Goal: Check status: Check status

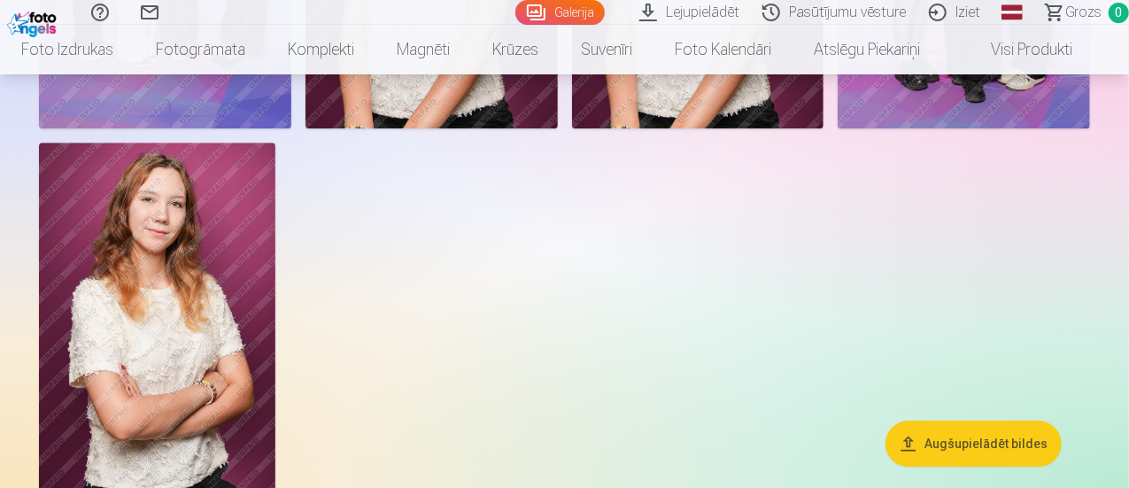
scroll to position [2745, 0]
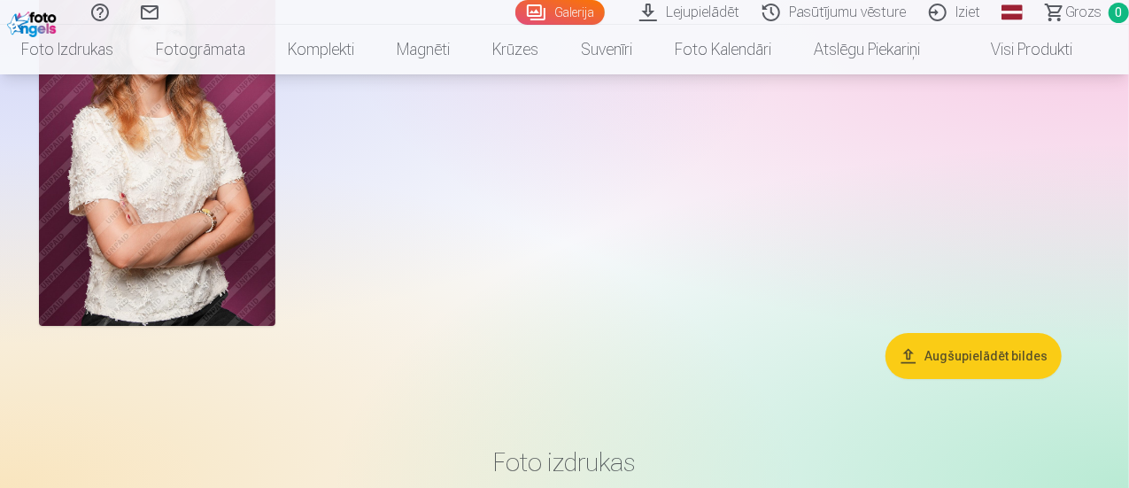
click at [769, 6] on link "Pasūtījumu vēsture" at bounding box center [837, 12] width 166 height 25
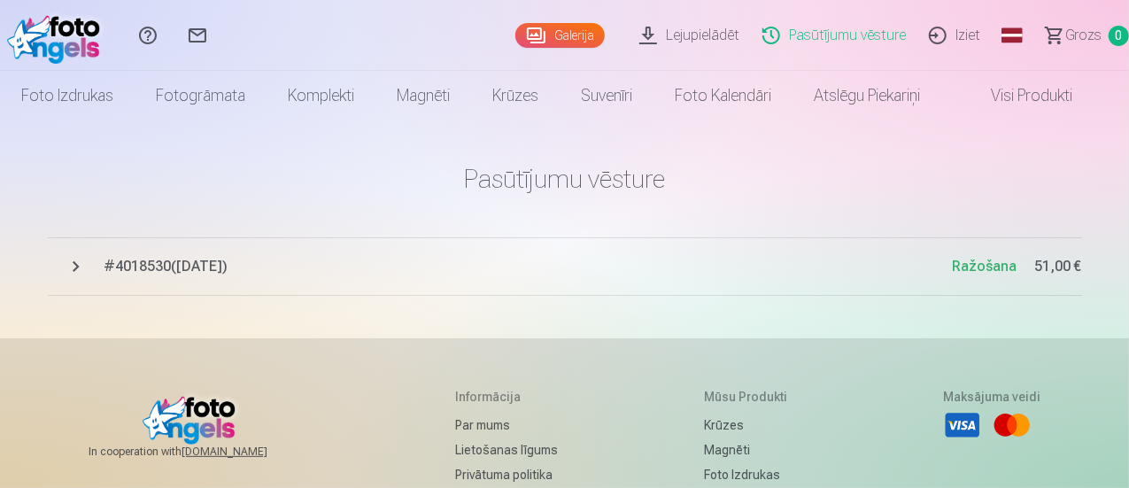
click at [74, 266] on button "# 4018530 ( [DATE] ) Ražošana 51,00 €" at bounding box center [565, 266] width 1034 height 58
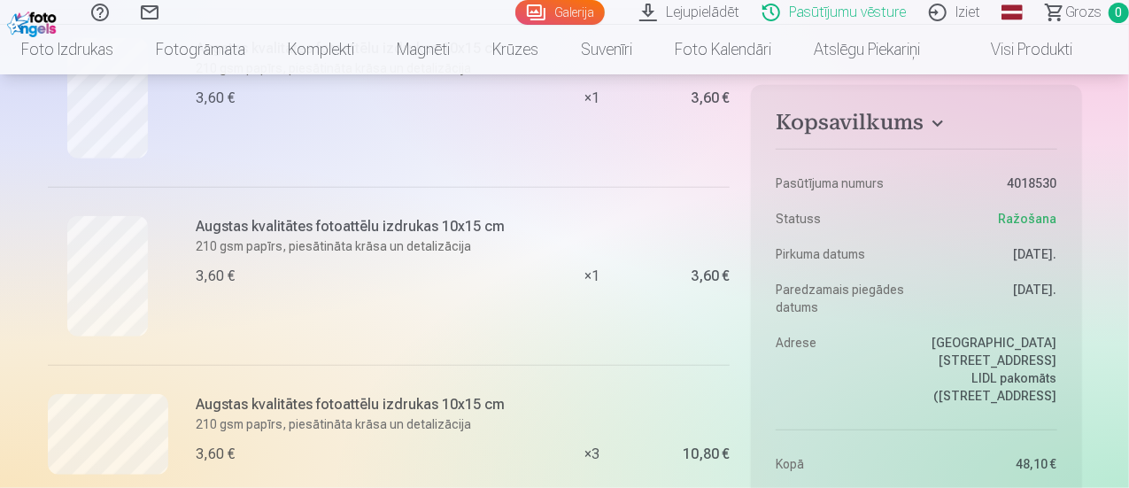
scroll to position [708, 0]
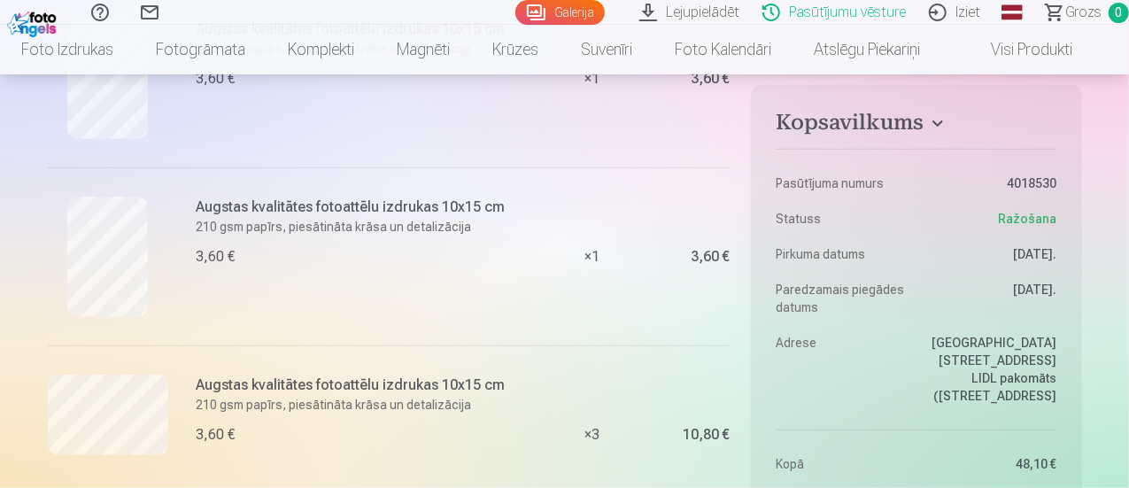
click at [527, 14] on link "Galerija" at bounding box center [559, 12] width 89 height 25
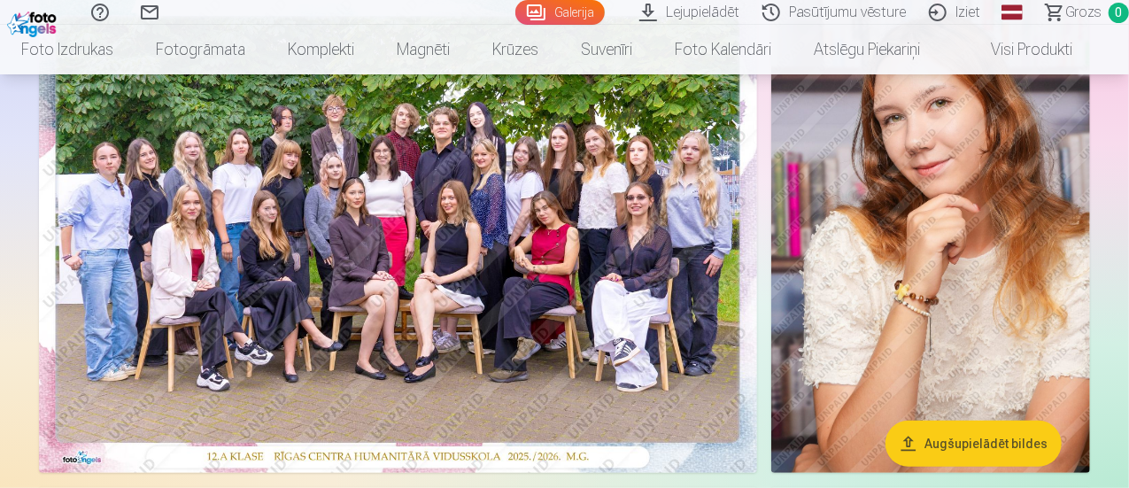
scroll to position [177, 0]
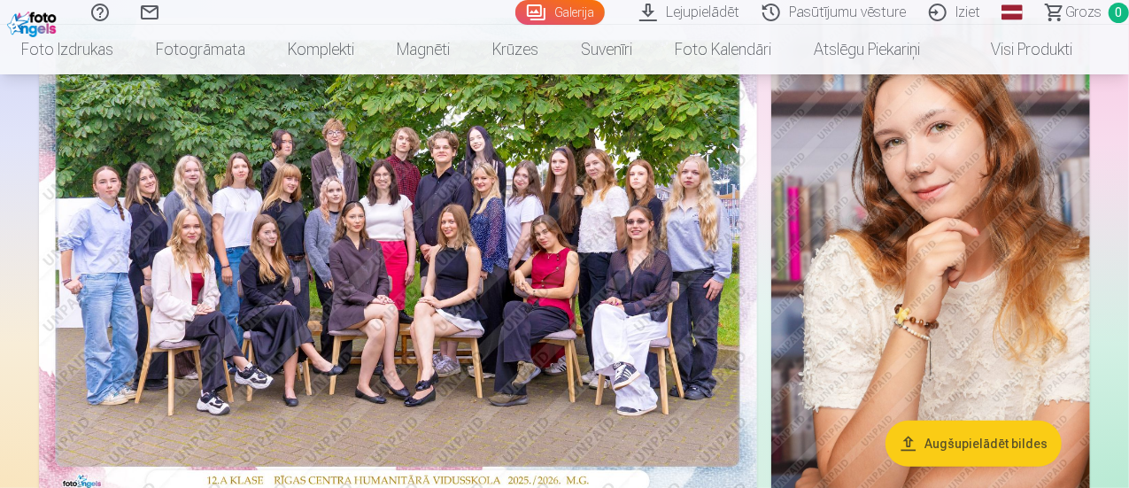
click at [390, 245] on img at bounding box center [398, 257] width 718 height 479
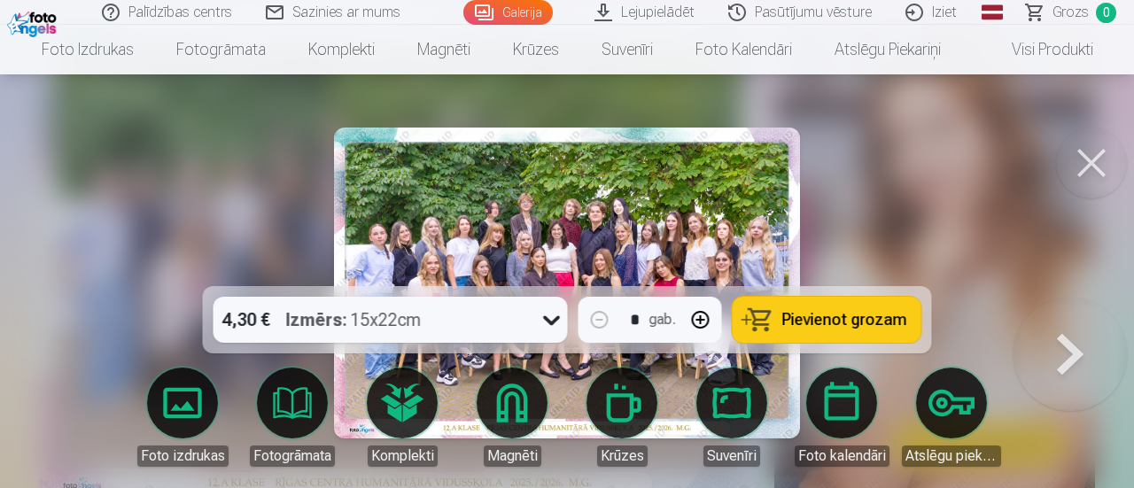
click at [701, 321] on button "button" at bounding box center [700, 319] width 43 height 43
type input "*"
click at [185, 206] on div at bounding box center [567, 244] width 1134 height 488
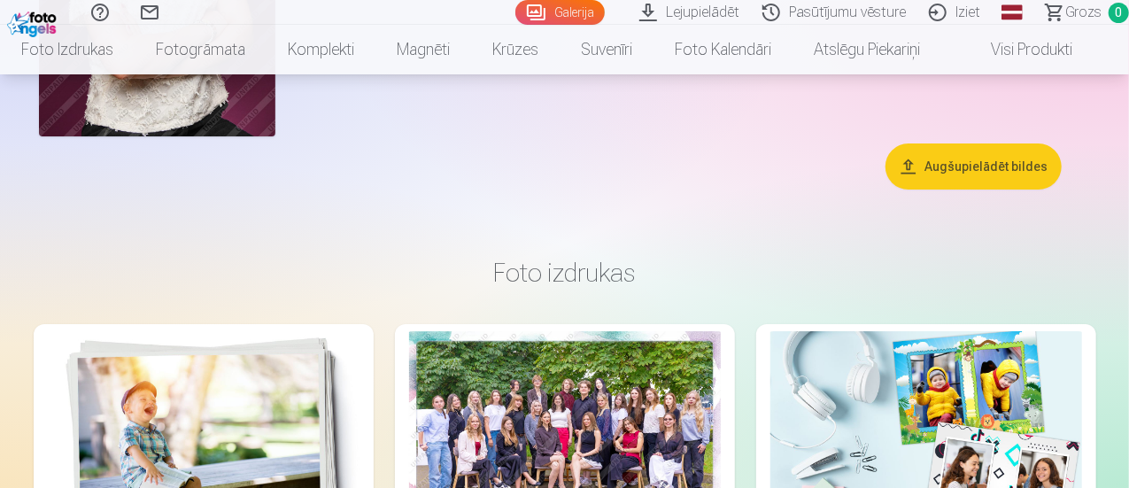
scroll to position [2922, 0]
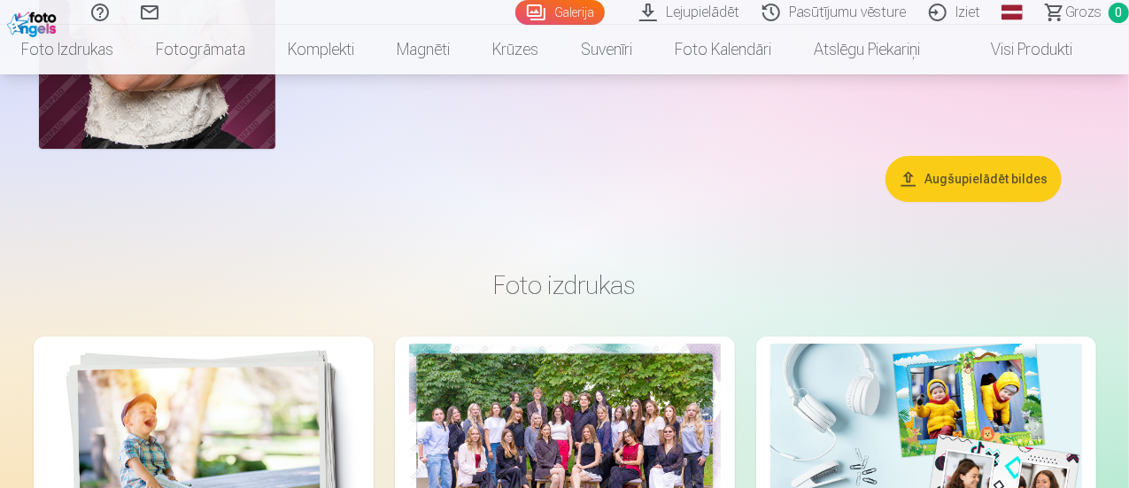
click at [799, 8] on link "Pasūtījumu vēsture" at bounding box center [837, 12] width 166 height 25
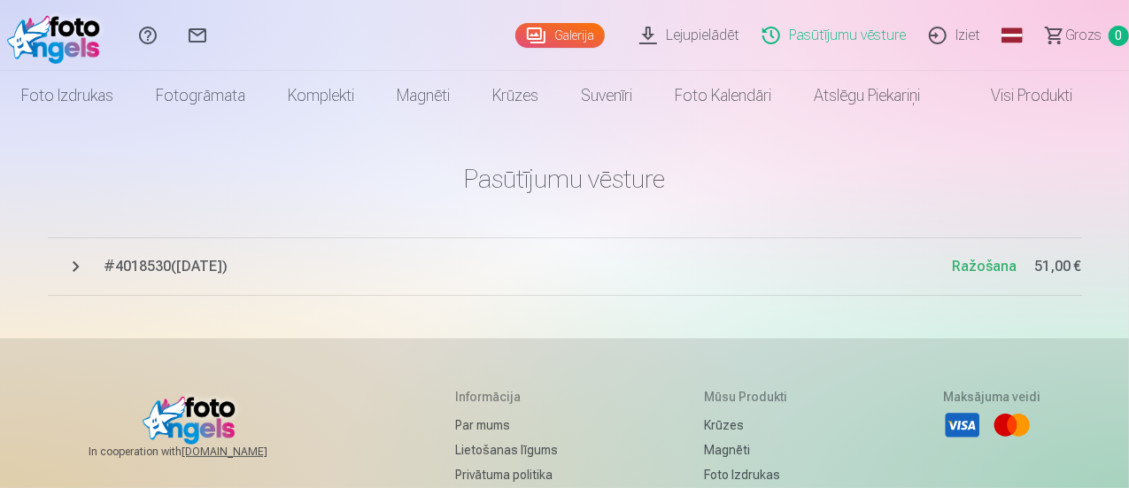
click at [770, 35] on link "Pasūtījumu vēsture" at bounding box center [837, 35] width 166 height 71
click at [162, 267] on span "# 4018530 ( [DATE] )" at bounding box center [529, 266] width 848 height 21
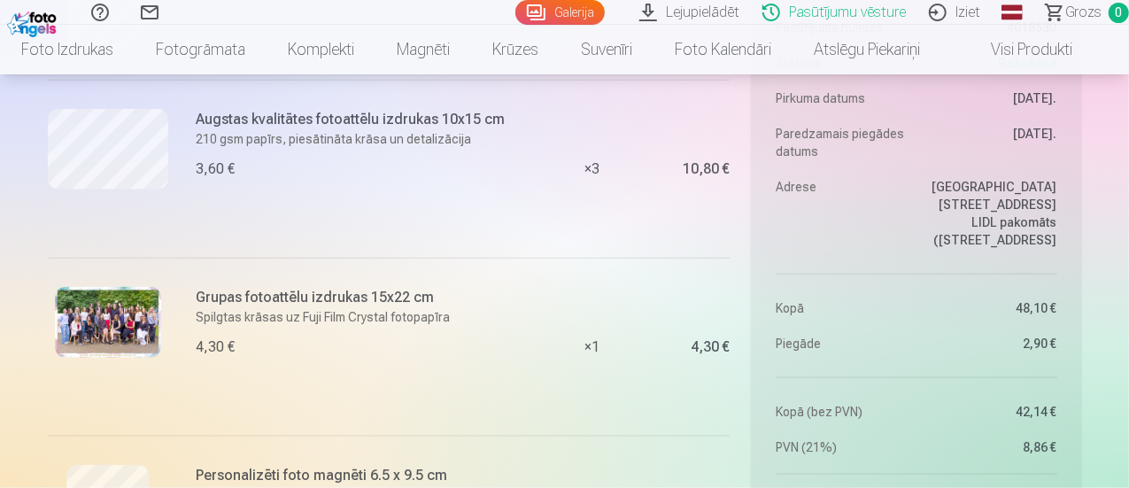
scroll to position [1151, 0]
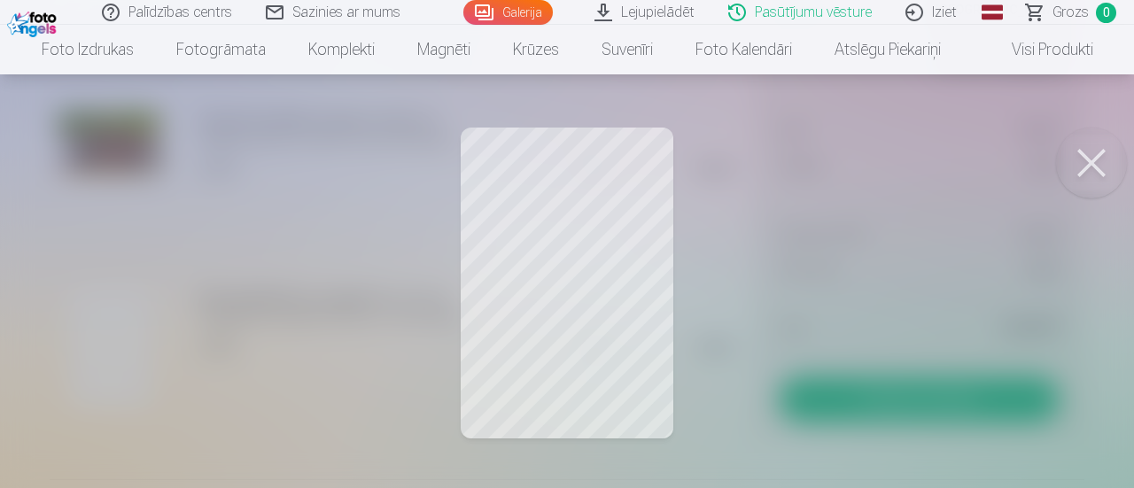
click at [1089, 162] on button at bounding box center [1091, 163] width 71 height 71
